Goal: Task Accomplishment & Management: Complete application form

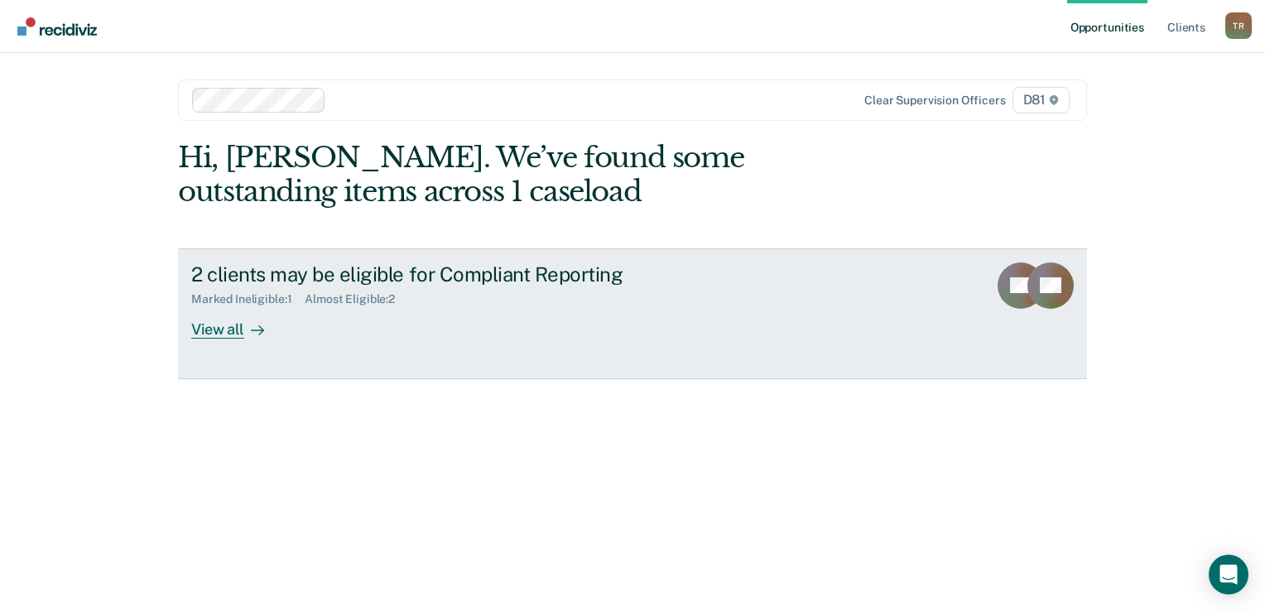
click at [394, 273] on div "2 clients may be eligible for Compliant Reporting" at bounding box center [481, 274] width 581 height 24
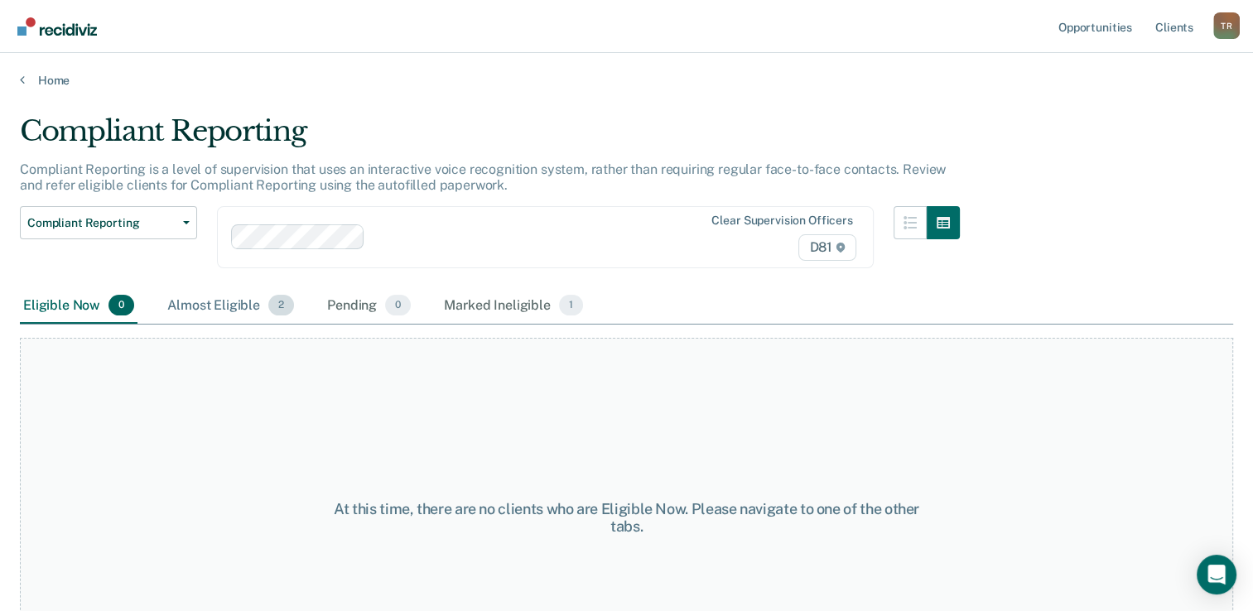
click at [237, 300] on div "Almost Eligible 2" at bounding box center [230, 306] width 133 height 36
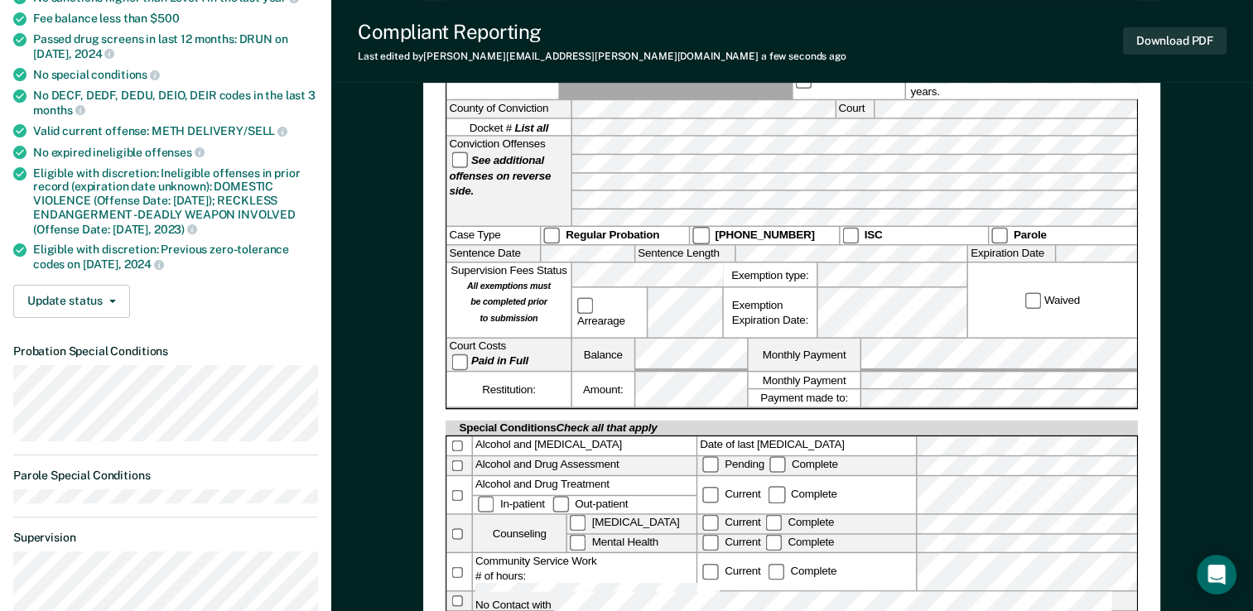
scroll to position [331, 0]
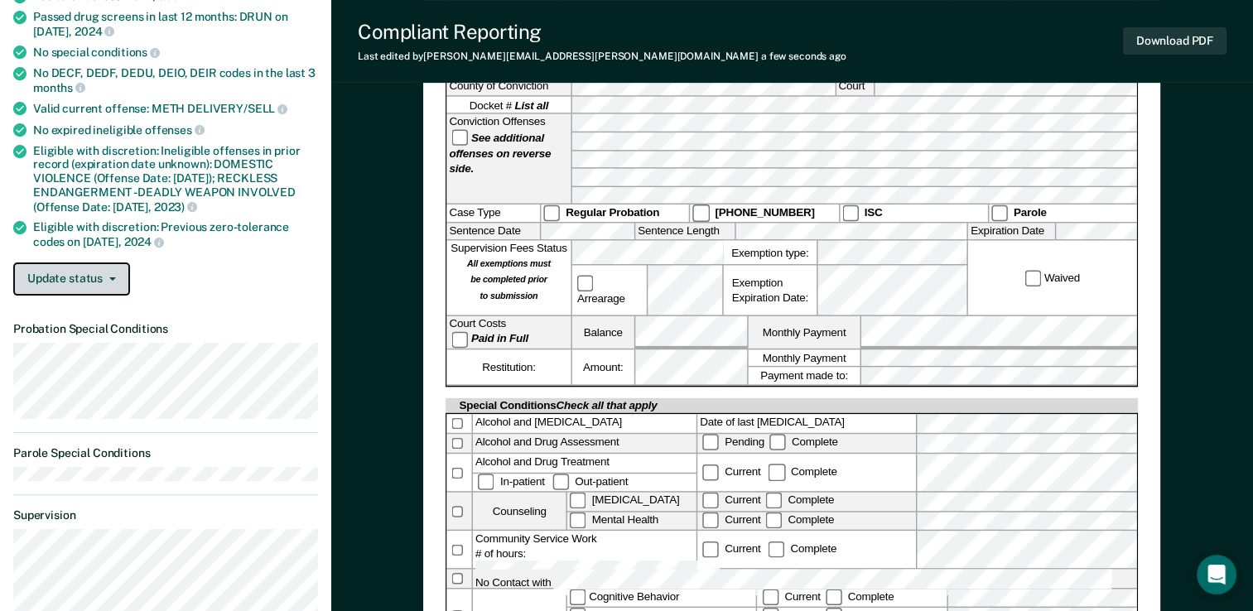
click at [110, 277] on icon "button" at bounding box center [112, 278] width 7 height 3
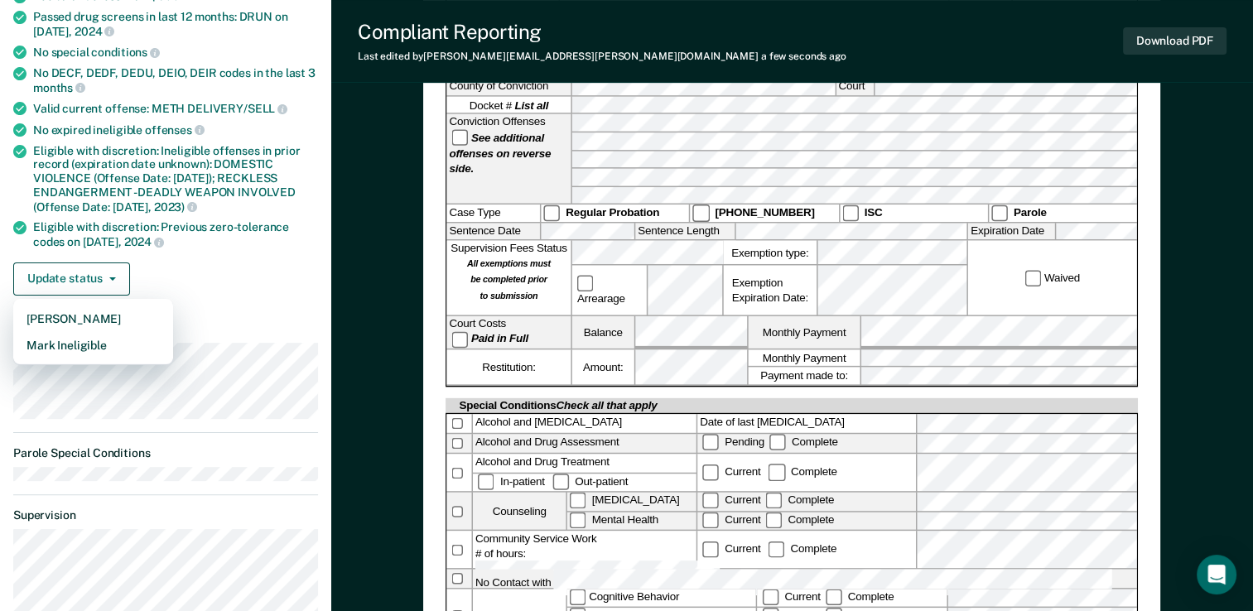
click at [195, 262] on div "Update status [PERSON_NAME] Mark Ineligible" at bounding box center [165, 278] width 305 height 33
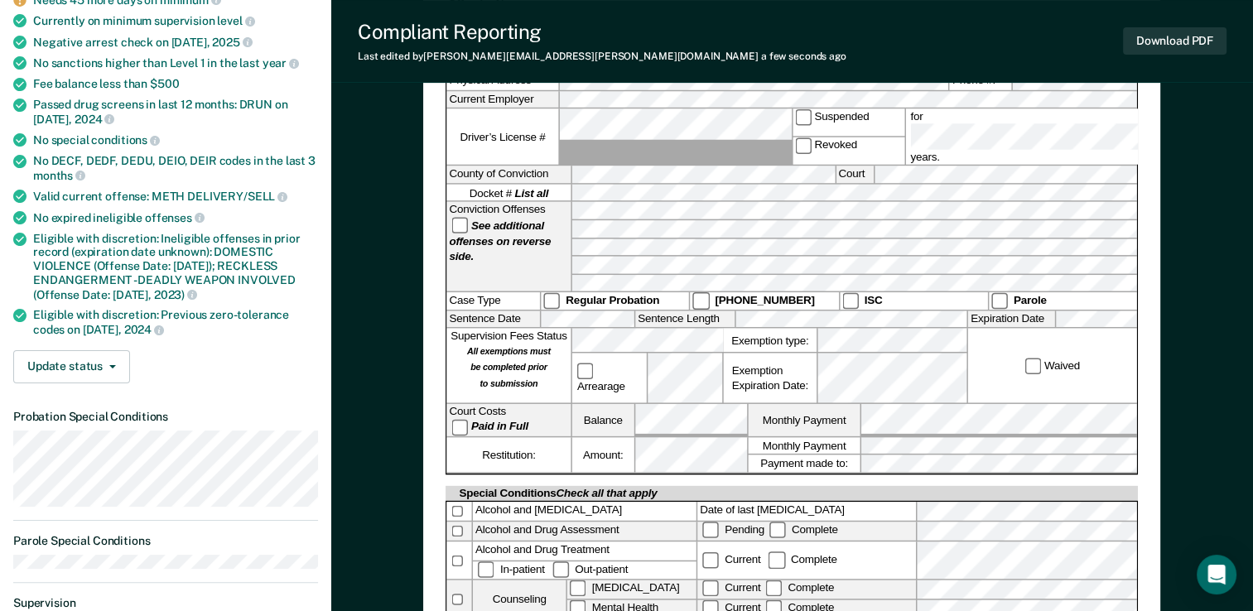
scroll to position [248, 0]
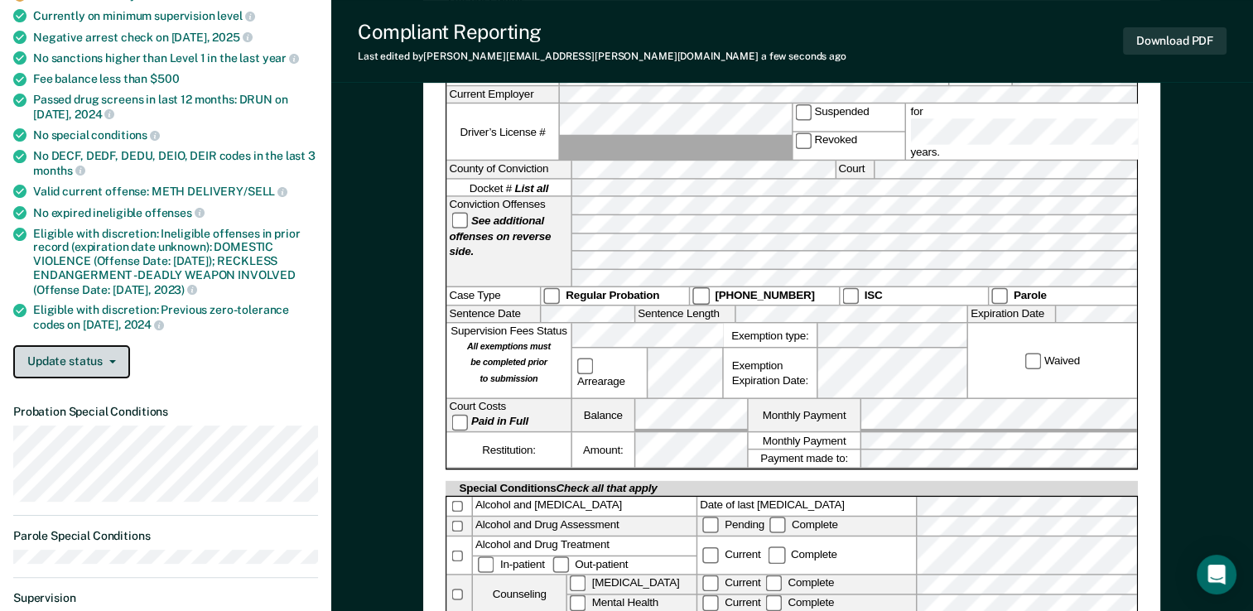
click at [102, 356] on button "Update status" at bounding box center [71, 361] width 117 height 33
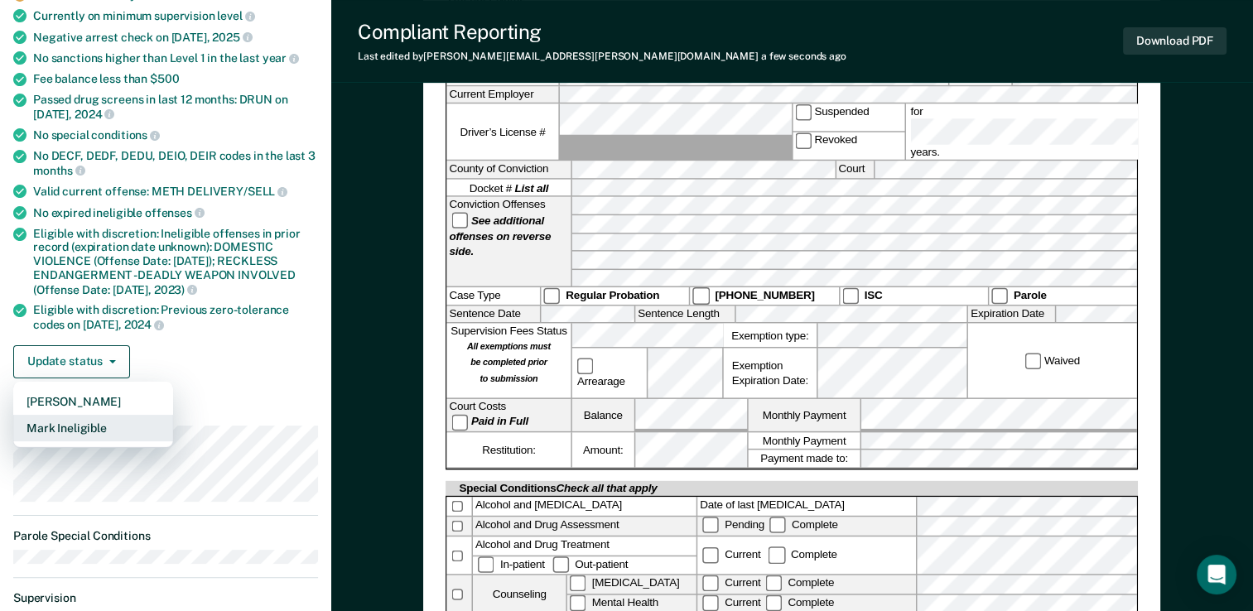
click at [91, 424] on button "Mark Ineligible" at bounding box center [93, 428] width 160 height 26
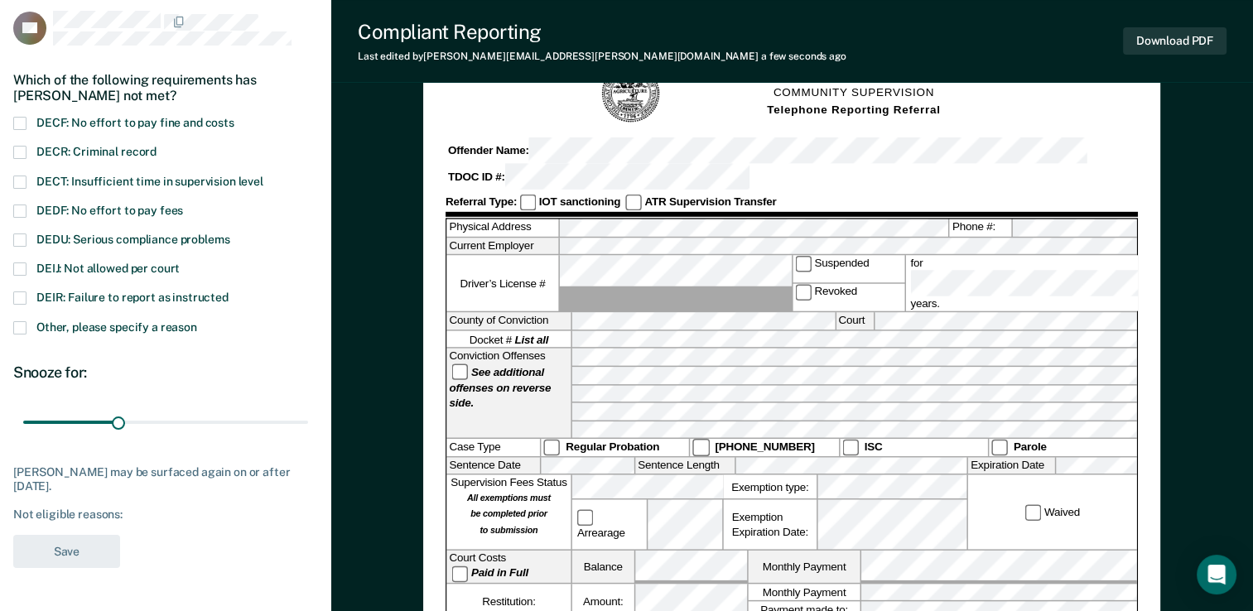
scroll to position [83, 0]
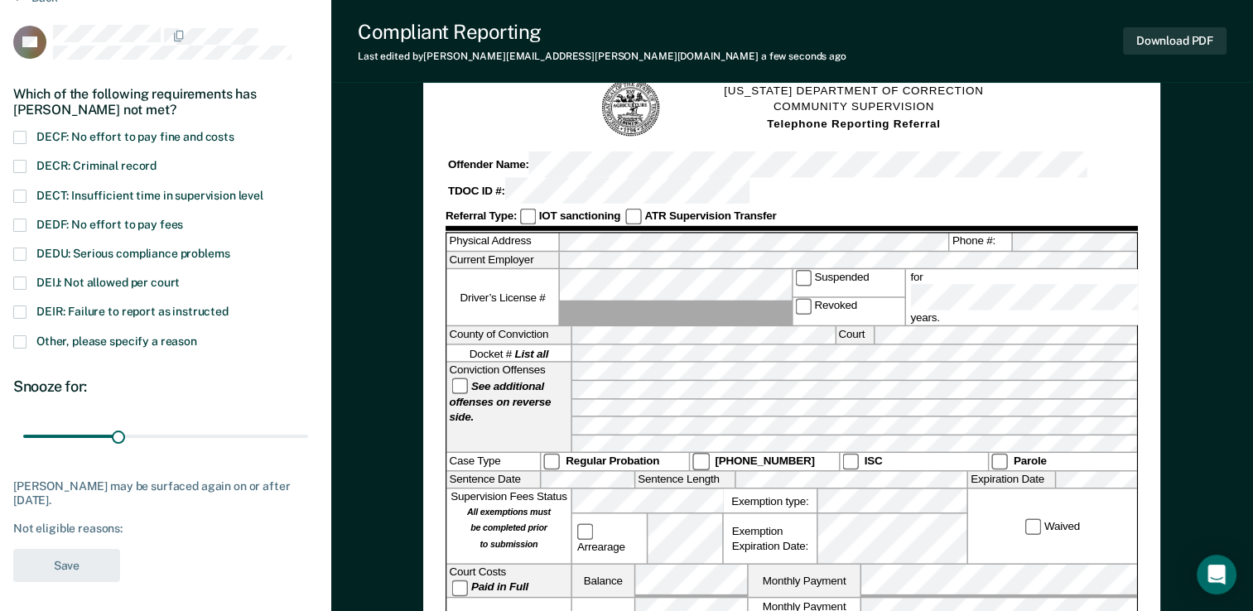
click at [17, 161] on span at bounding box center [19, 166] width 13 height 13
click at [156, 160] on input "DECR: Criminal record" at bounding box center [156, 160] width 0 height 0
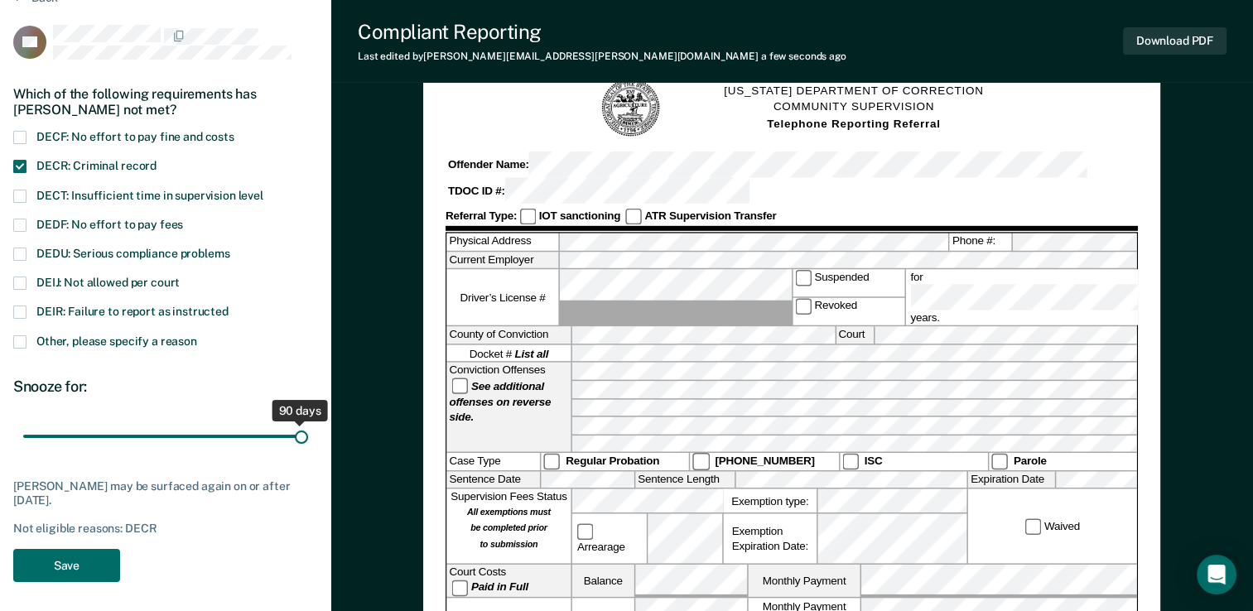
drag, startPoint x: 116, startPoint y: 438, endPoint x: 310, endPoint y: 434, distance: 194.6
type input "90"
click at [308, 434] on input "range" at bounding box center [165, 435] width 285 height 29
click at [79, 560] on button "Save" at bounding box center [66, 566] width 107 height 34
